Goal: Task Accomplishment & Management: Manage account settings

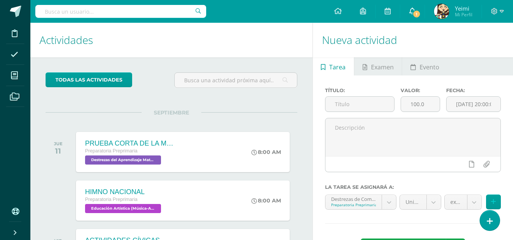
click at [411, 12] on icon at bounding box center [412, 11] width 6 height 7
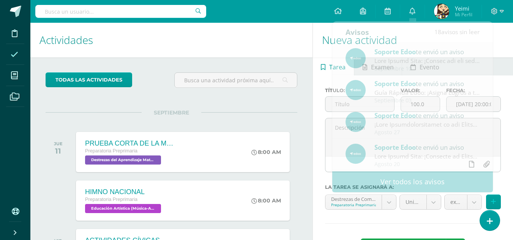
click at [15, 51] on icon at bounding box center [15, 55] width 8 height 8
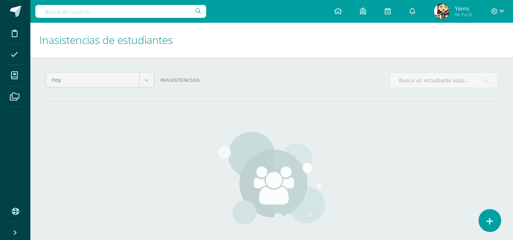
click at [495, 219] on link at bounding box center [490, 220] width 22 height 22
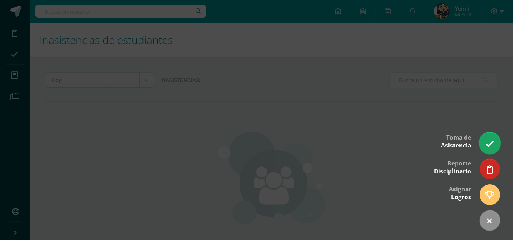
click at [491, 150] on link at bounding box center [490, 143] width 22 height 22
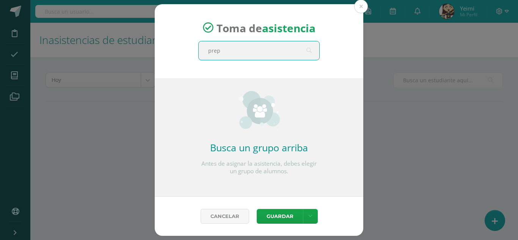
type input "prepa"
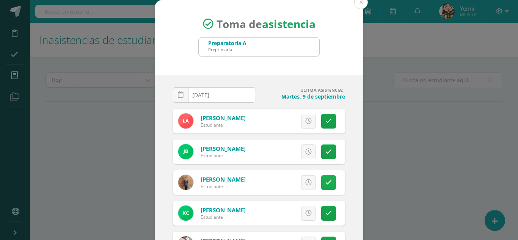
click at [326, 183] on icon at bounding box center [329, 183] width 6 height 6
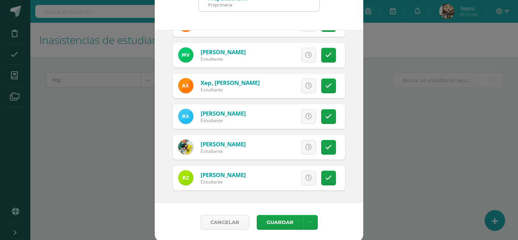
scroll to position [47, 0]
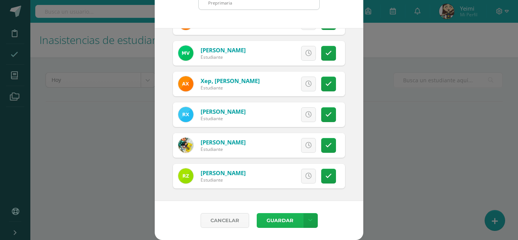
click at [276, 223] on button "Guardar" at bounding box center [280, 220] width 46 height 15
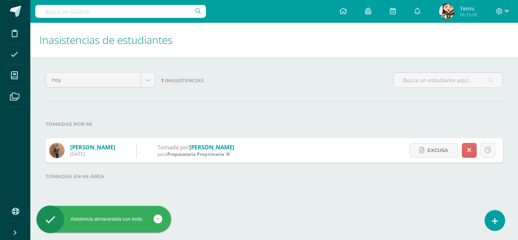
click at [470, 13] on span "Mi Perfil" at bounding box center [468, 14] width 17 height 6
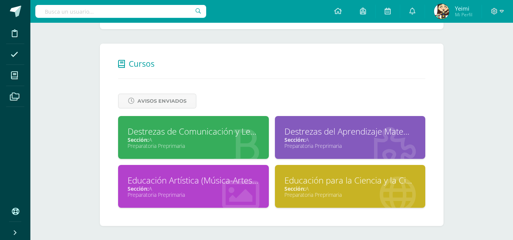
scroll to position [265, 0]
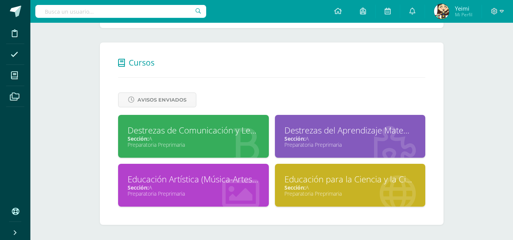
click at [239, 191] on div "Preparatoria Preprimaria" at bounding box center [194, 193] width 132 height 7
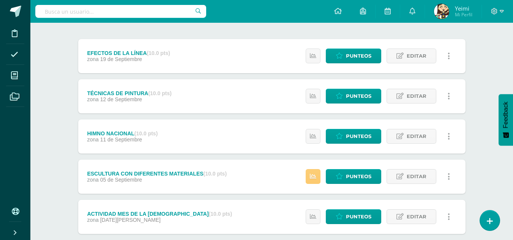
scroll to position [76, 0]
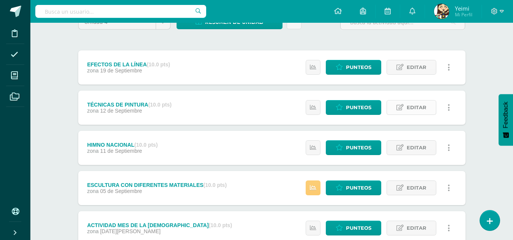
click at [411, 108] on span "Editar" at bounding box center [416, 108] width 20 height 14
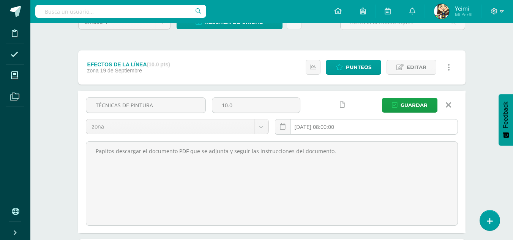
click at [361, 128] on input "2025-09-12 08:00:00" at bounding box center [366, 127] width 182 height 15
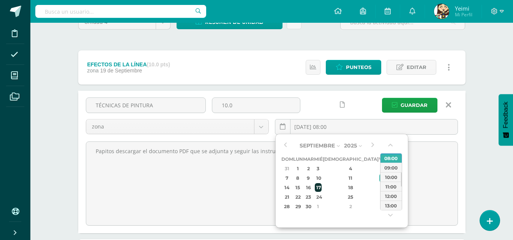
click at [321, 185] on div "17" at bounding box center [318, 187] width 7 height 9
type input "2025-09-17 08:00"
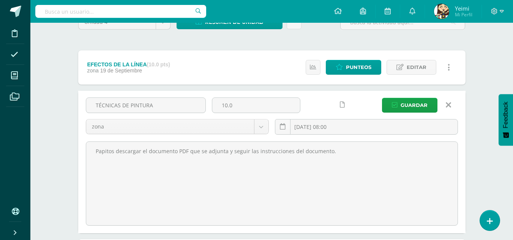
click at [461, 135] on div "TÉCNICAS DE PINTURA 10.0 zona examen zona 2025-09-17 08:00 Guardar Papitos desc…" at bounding box center [271, 162] width 387 height 143
click at [430, 104] on button "Guardar" at bounding box center [409, 105] width 55 height 15
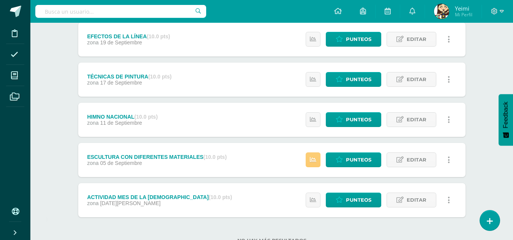
scroll to position [56, 0]
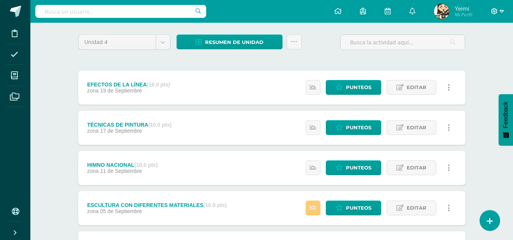
click at [497, 11] on icon at bounding box center [494, 11] width 7 height 7
click at [488, 53] on span "Cerrar sesión" at bounding box center [478, 51] width 34 height 7
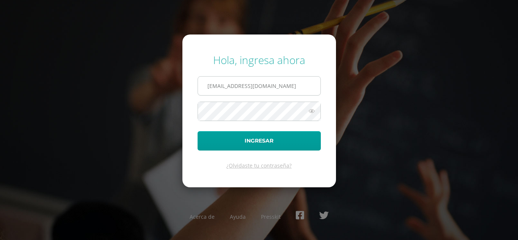
click at [288, 89] on input "yeimisantos607@gmail.com" at bounding box center [259, 86] width 123 height 19
type input "468@laestrella.edu.gt"
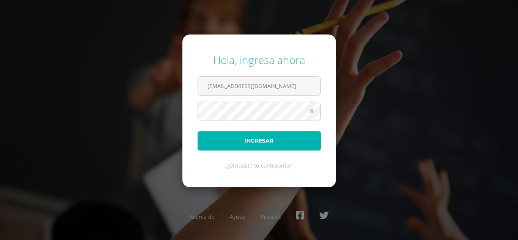
click at [277, 148] on button "Ingresar" at bounding box center [259, 140] width 123 height 19
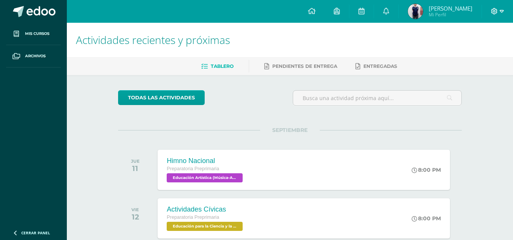
click at [493, 9] on icon at bounding box center [494, 11] width 7 height 7
